Goal: Information Seeking & Learning: Understand process/instructions

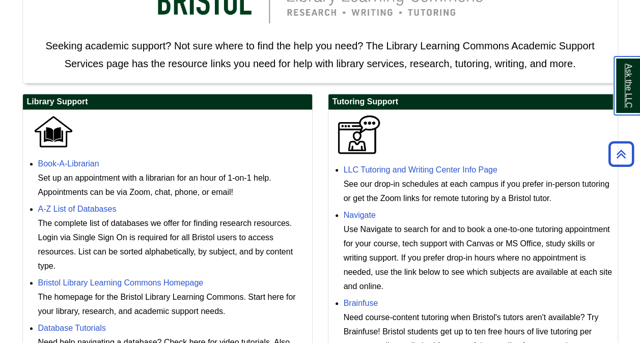
scroll to position [208, 0]
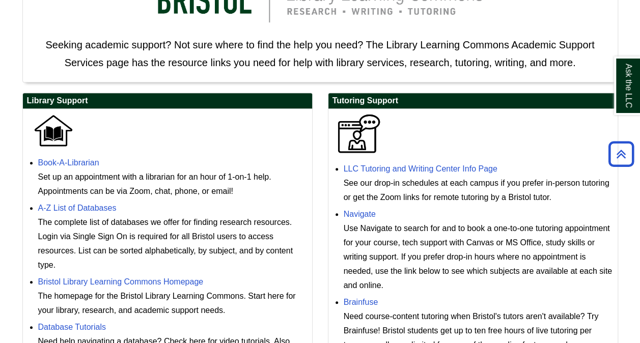
click at [389, 179] on div "See our drop-in schedules at each campus if you prefer in-person tutoring or ge…" at bounding box center [478, 190] width 269 height 29
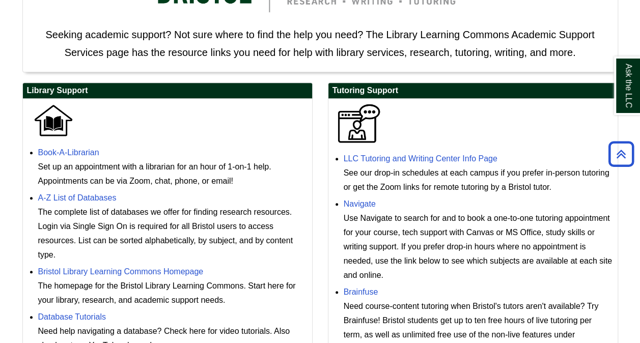
scroll to position [227, 0]
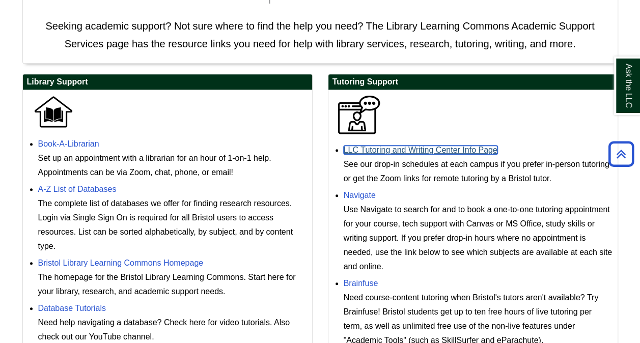
click at [428, 149] on link "LLC Tutoring and Writing Center Info Page" at bounding box center [421, 150] width 154 height 9
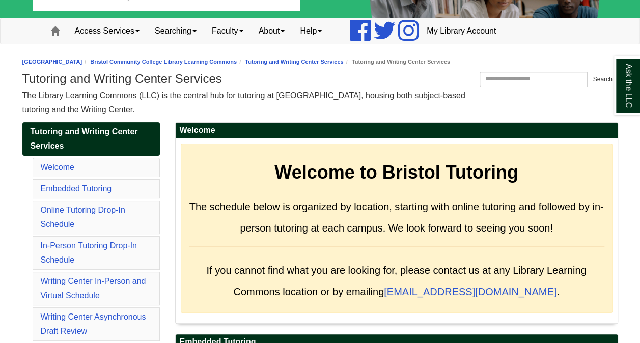
scroll to position [129, 0]
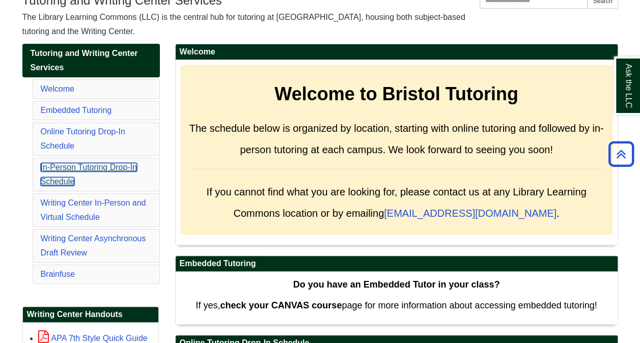
click at [120, 168] on link "In-Person Tutoring Drop-In Schedule" at bounding box center [89, 174] width 96 height 23
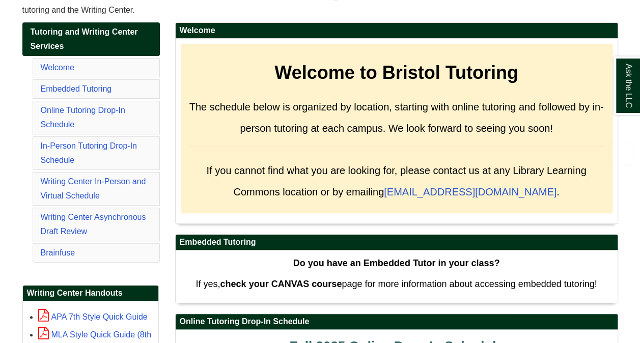
scroll to position [154, 0]
